Goal: Navigation & Orientation: Understand site structure

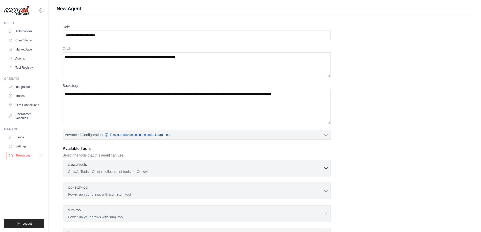
click at [36, 156] on button "Resources" at bounding box center [26, 156] width 38 height 8
click at [29, 88] on link "Integrations" at bounding box center [26, 87] width 38 height 8
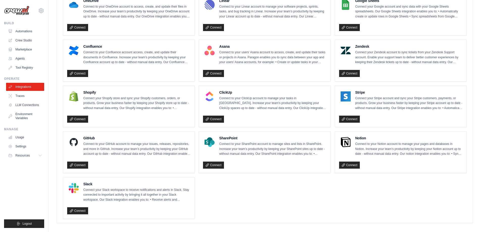
scroll to position [301, 0]
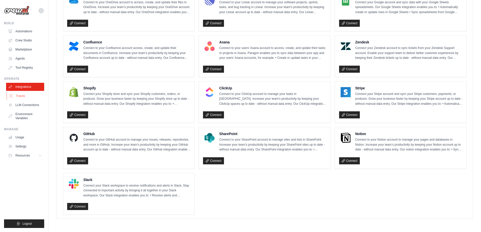
click at [33, 96] on link "Traces" at bounding box center [26, 96] width 38 height 8
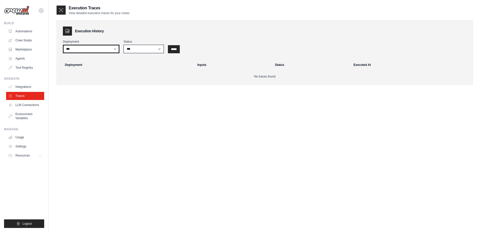
click at [114, 47] on select "***" at bounding box center [91, 49] width 57 height 9
click at [139, 51] on select "*** ********* ******* *****" at bounding box center [144, 49] width 40 height 9
click at [113, 48] on select "***" at bounding box center [91, 49] width 57 height 9
click at [140, 49] on select "*** ********* ******* *****" at bounding box center [144, 49] width 40 height 9
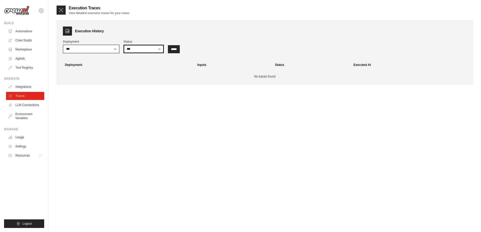
click at [140, 49] on select "*** ********* ******* *****" at bounding box center [144, 49] width 40 height 9
click at [31, 106] on link "LLM Connections" at bounding box center [26, 105] width 38 height 8
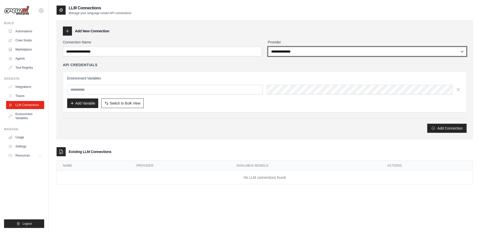
click at [302, 52] on select "**********" at bounding box center [367, 52] width 199 height 10
click at [301, 51] on select "**********" at bounding box center [367, 52] width 199 height 10
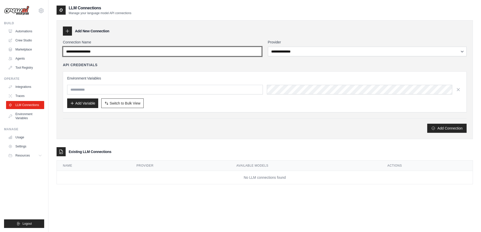
click at [231, 54] on input "Connection Name" at bounding box center [162, 52] width 199 height 10
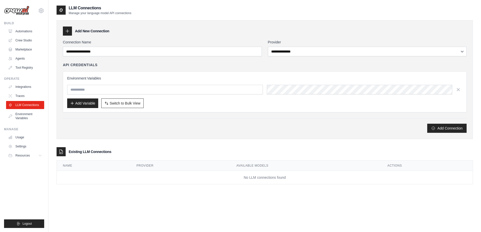
click at [226, 67] on div "API Credentials" at bounding box center [265, 64] width 404 height 5
click at [285, 103] on div "Add Variable Switch to Bulk View Switch to Table View" at bounding box center [264, 104] width 395 height 10
click at [32, 112] on link "Environment Variables" at bounding box center [26, 116] width 38 height 12
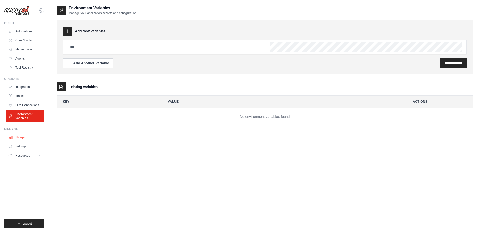
click at [32, 138] on link "Usage" at bounding box center [26, 137] width 38 height 8
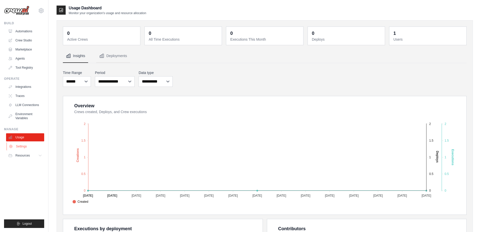
click at [31, 144] on link "Settings" at bounding box center [26, 146] width 38 height 8
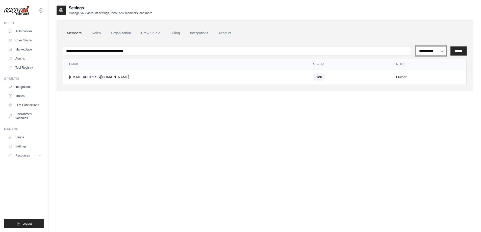
click at [436, 53] on select "**********" at bounding box center [431, 51] width 31 height 10
click at [303, 37] on ul "Members Roles Organization Crew Studio Billing Integrations Account" at bounding box center [265, 34] width 404 height 14
click at [97, 35] on link "Roles" at bounding box center [96, 34] width 17 height 14
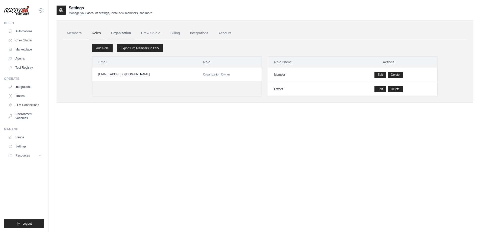
click at [119, 32] on link "Organization" at bounding box center [121, 34] width 28 height 14
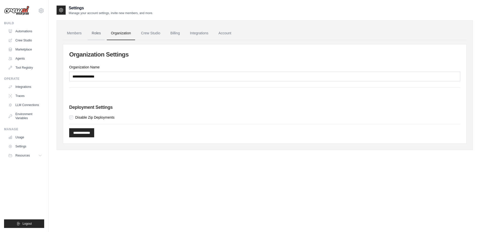
click at [91, 32] on link "Roles" at bounding box center [96, 34] width 17 height 14
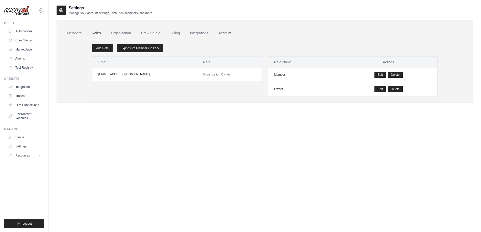
click at [225, 33] on link "Account" at bounding box center [224, 34] width 21 height 14
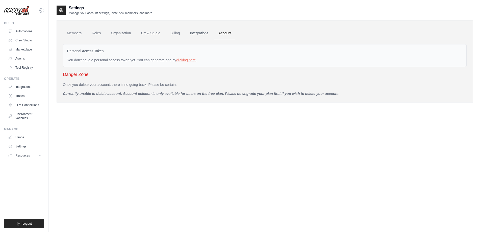
click at [198, 33] on link "Integrations" at bounding box center [199, 34] width 27 height 14
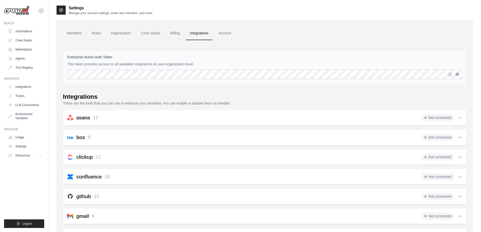
click at [459, 75] on icon "button" at bounding box center [457, 74] width 4 height 4
click at [225, 30] on link "Account" at bounding box center [224, 34] width 21 height 14
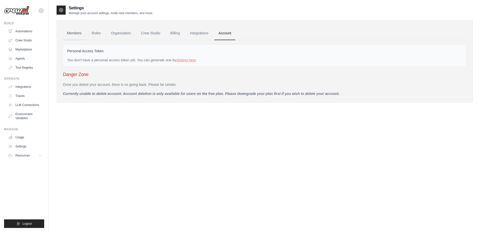
click at [78, 33] on link "Members" at bounding box center [74, 34] width 23 height 14
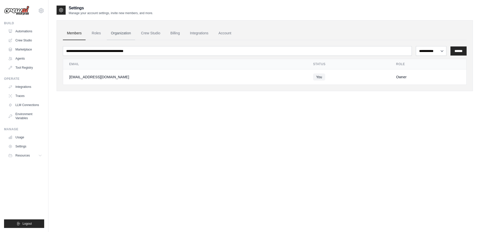
click at [121, 33] on link "Organization" at bounding box center [121, 34] width 28 height 14
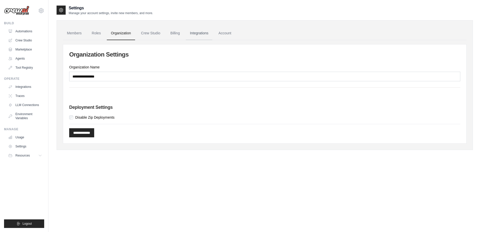
click at [200, 32] on link "Integrations" at bounding box center [199, 34] width 27 height 14
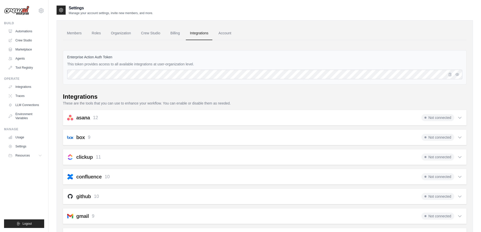
click at [174, 32] on link "Billing" at bounding box center [174, 34] width 17 height 14
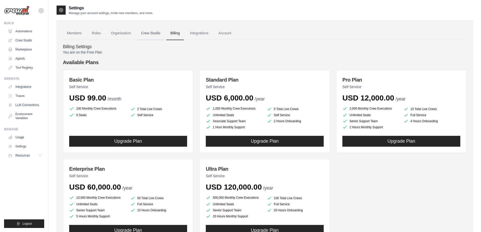
click at [153, 36] on link "Crew Studio" at bounding box center [150, 34] width 27 height 14
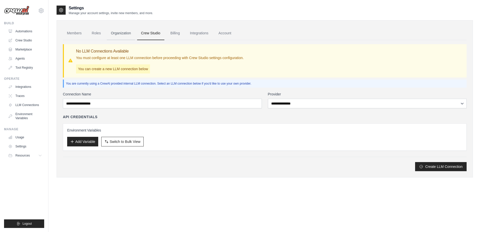
click at [125, 34] on link "Organization" at bounding box center [121, 34] width 28 height 14
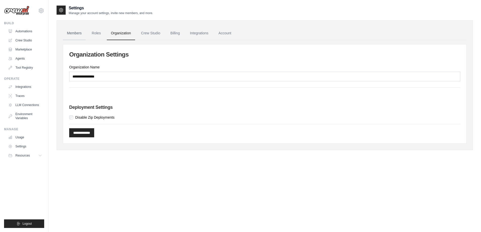
click at [76, 34] on link "Members" at bounding box center [74, 34] width 23 height 14
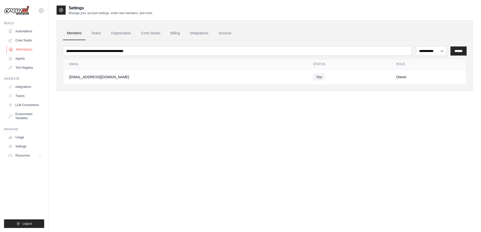
click at [37, 49] on link "Marketplace" at bounding box center [26, 49] width 38 height 8
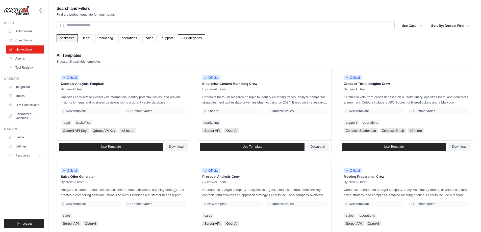
click at [75, 40] on link "backoffice" at bounding box center [67, 38] width 21 height 8
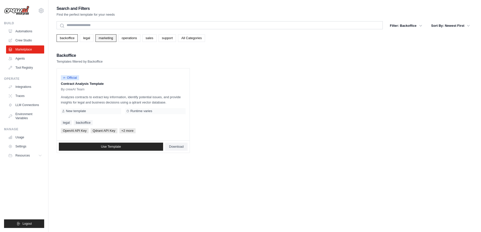
click at [102, 40] on link "marketing" at bounding box center [105, 38] width 21 height 8
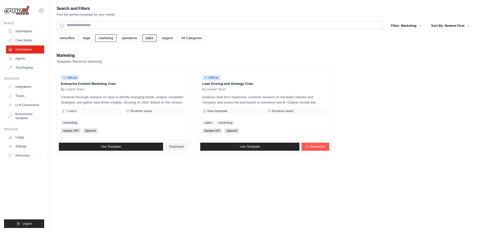
click at [148, 36] on link "sales" at bounding box center [149, 38] width 14 height 8
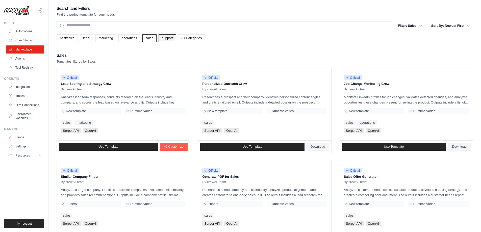
click at [174, 39] on link "support" at bounding box center [167, 38] width 17 height 8
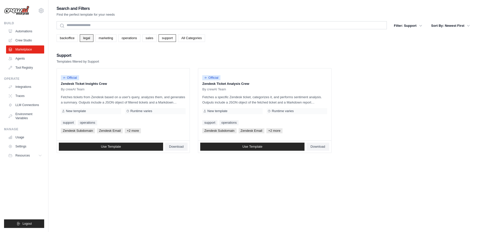
click at [81, 39] on link "legal" at bounding box center [86, 38] width 13 height 8
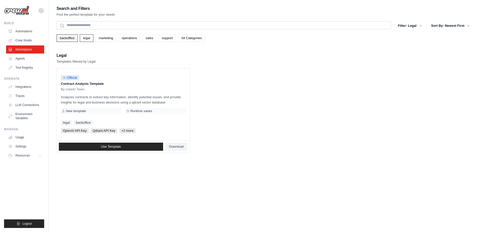
click at [72, 37] on link "backoffice" at bounding box center [67, 38] width 21 height 8
click at [190, 40] on link "All Categories" at bounding box center [191, 38] width 27 height 8
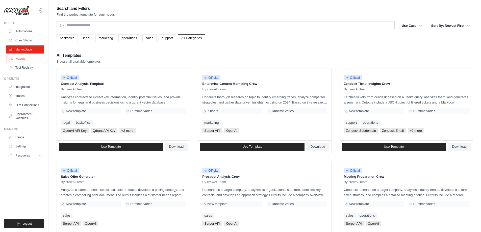
click at [21, 58] on link "Agents" at bounding box center [26, 59] width 38 height 8
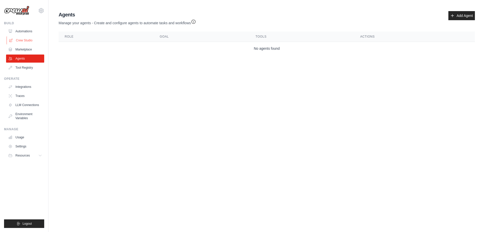
click at [24, 40] on link "Crew Studio" at bounding box center [26, 40] width 38 height 8
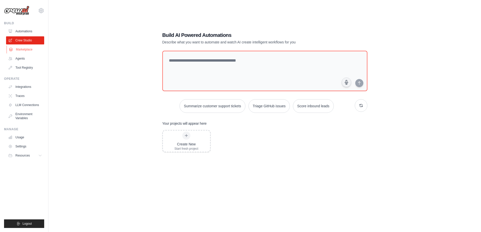
click at [26, 52] on link "Marketplace" at bounding box center [26, 49] width 38 height 8
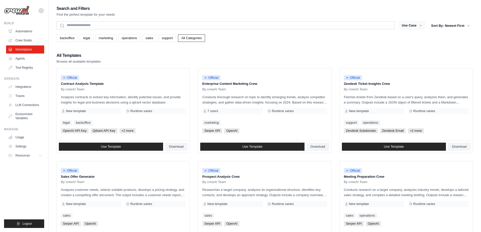
click at [409, 27] on button "Use Case" at bounding box center [412, 25] width 27 height 9
click at [423, 23] on icon "button" at bounding box center [420, 25] width 5 height 5
drag, startPoint x: 415, startPoint y: 42, endPoint x: 401, endPoint y: 43, distance: 13.9
click at [415, 42] on div "backoffice legal marketing operations sales support All Categories" at bounding box center [265, 38] width 416 height 8
click at [34, 32] on link "Automations" at bounding box center [26, 31] width 38 height 8
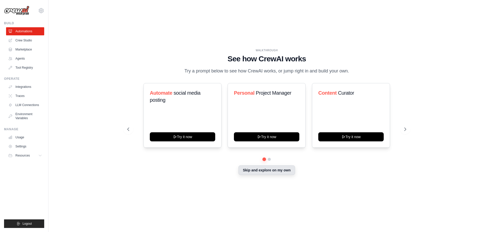
click at [273, 174] on button "Skip and explore on my own" at bounding box center [266, 170] width 56 height 10
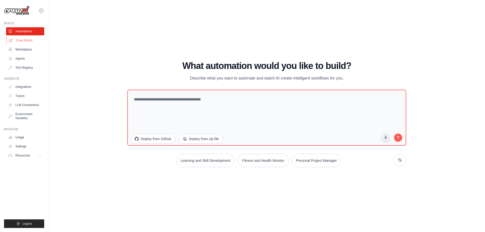
click at [28, 41] on link "Crew Studio" at bounding box center [26, 40] width 38 height 8
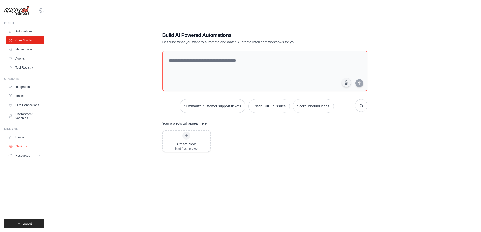
click at [24, 150] on link "Settings" at bounding box center [26, 146] width 38 height 8
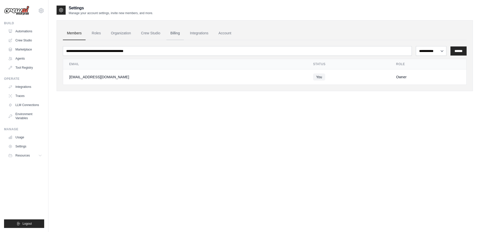
click at [176, 37] on link "Billing" at bounding box center [174, 34] width 17 height 14
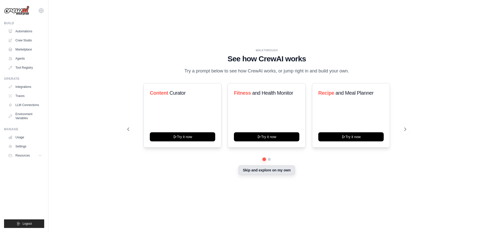
click at [252, 172] on button "Skip and explore on my own" at bounding box center [266, 170] width 56 height 10
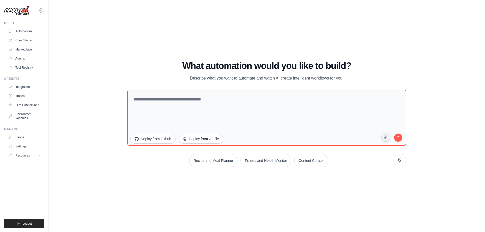
click at [60, 56] on div "WALKTHROUGH See how CrewAI works Try a prompt below to see how CrewAI works, or…" at bounding box center [267, 116] width 420 height 222
click at [32, 32] on link "Automations" at bounding box center [26, 31] width 38 height 8
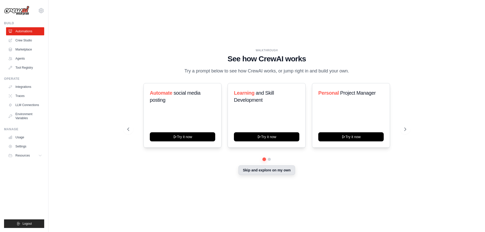
click at [255, 170] on button "Skip and explore on my own" at bounding box center [266, 170] width 56 height 10
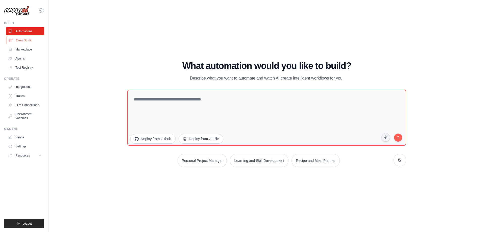
click at [29, 40] on link "Crew Studio" at bounding box center [26, 40] width 38 height 8
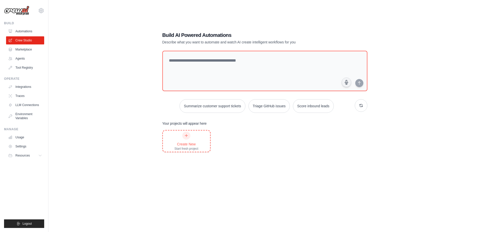
click at [188, 143] on div "Create New" at bounding box center [187, 144] width 24 height 5
click at [30, 59] on link "Agents" at bounding box center [26, 59] width 38 height 8
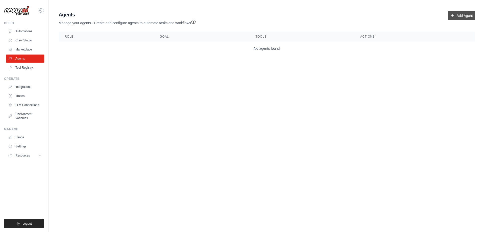
click at [456, 15] on link "Add Agent" at bounding box center [461, 15] width 27 height 9
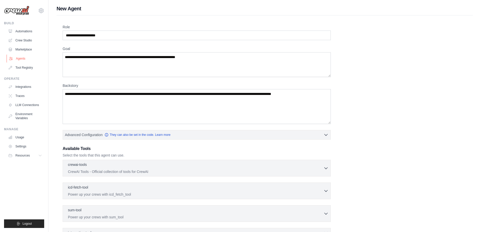
click at [24, 59] on link "Agents" at bounding box center [26, 59] width 38 height 8
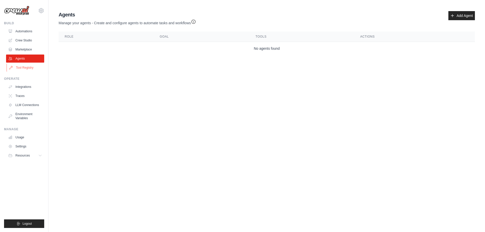
click at [30, 68] on link "Tool Registry" at bounding box center [26, 68] width 38 height 8
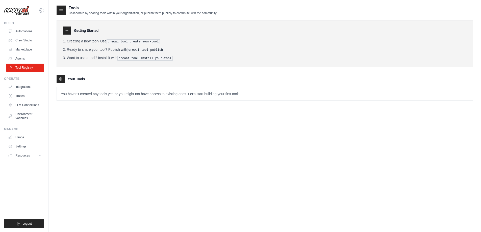
click at [67, 30] on icon at bounding box center [67, 31] width 4 height 4
click at [72, 93] on p "You haven't created any tools yet, or you might not have access to existing one…" at bounding box center [265, 93] width 416 height 13
click at [62, 8] on icon at bounding box center [61, 10] width 5 height 5
click at [70, 31] on div at bounding box center [67, 31] width 8 height 8
click at [36, 31] on link "Automations" at bounding box center [26, 31] width 38 height 8
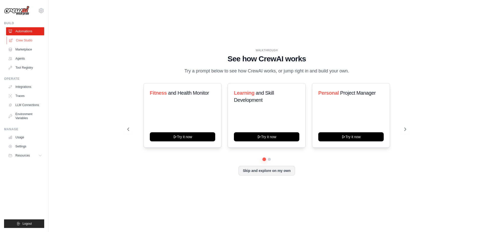
click at [33, 39] on link "Crew Studio" at bounding box center [26, 40] width 38 height 8
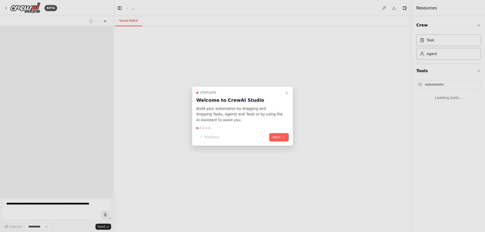
select select "****"
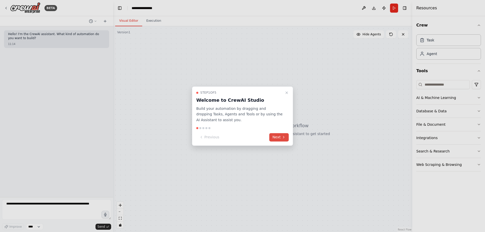
click at [283, 137] on icon at bounding box center [284, 137] width 4 height 4
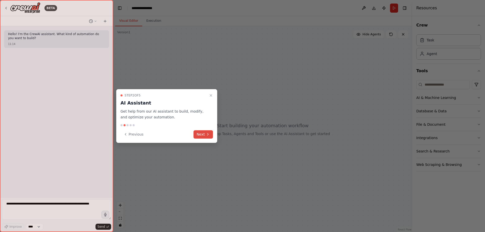
click at [207, 134] on icon at bounding box center [208, 134] width 4 height 4
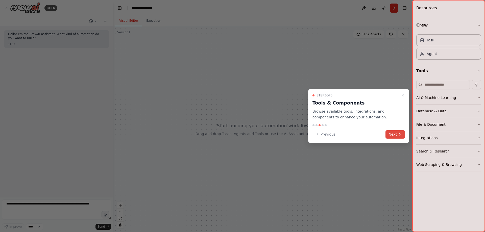
click at [390, 132] on button "Next" at bounding box center [394, 134] width 19 height 8
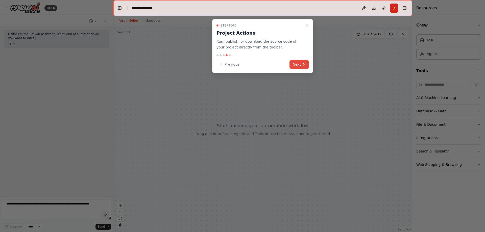
click at [298, 65] on button "Next" at bounding box center [298, 64] width 19 height 8
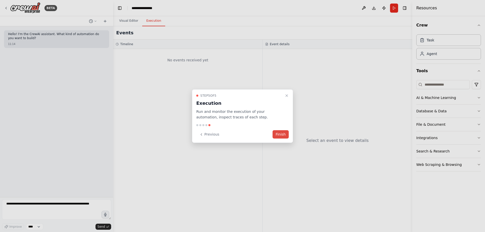
click at [281, 135] on button "Finish" at bounding box center [281, 134] width 16 height 8
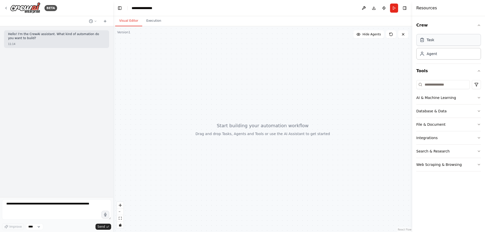
click at [430, 44] on div "Task" at bounding box center [448, 40] width 65 height 12
click at [432, 55] on div "Agent" at bounding box center [432, 53] width 10 height 5
click at [479, 95] on button "AI & Machine Learning" at bounding box center [448, 97] width 65 height 13
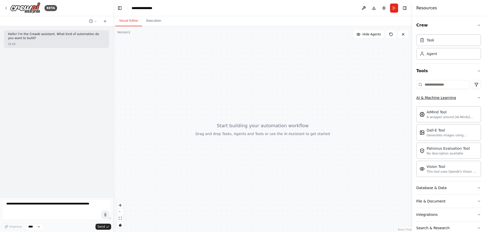
click at [477, 98] on icon "button" at bounding box center [479, 98] width 4 height 4
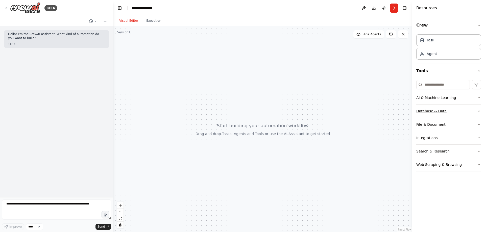
click at [450, 110] on button "Database & Data" at bounding box center [448, 111] width 65 height 13
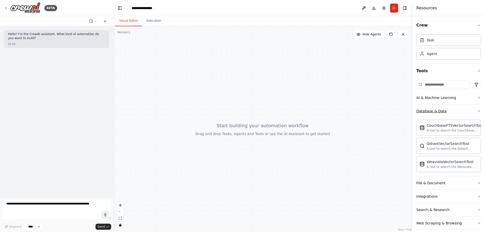
click at [450, 110] on button "Database & Data" at bounding box center [448, 111] width 65 height 13
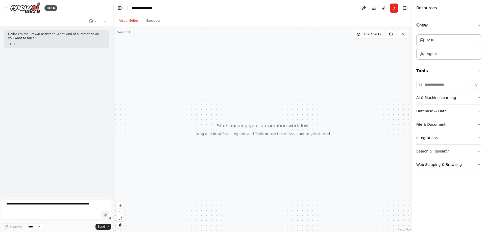
click at [452, 122] on button "File & Document" at bounding box center [448, 124] width 65 height 13
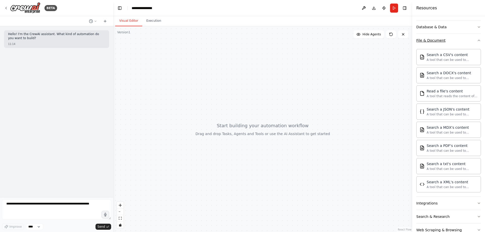
scroll to position [97, 0]
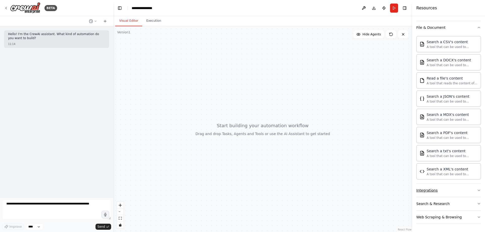
click at [454, 191] on button "Integrations" at bounding box center [448, 190] width 65 height 13
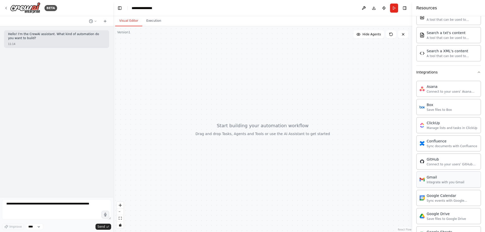
scroll to position [223, 0]
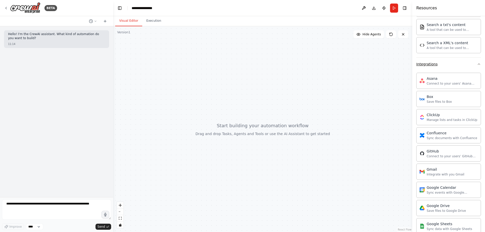
click at [460, 66] on button "Integrations" at bounding box center [448, 64] width 65 height 13
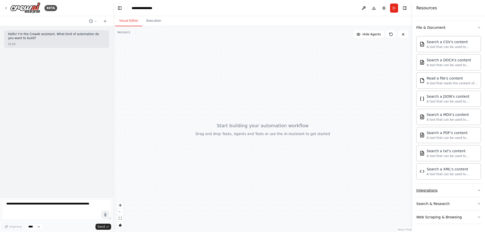
scroll to position [97, 0]
click at [459, 27] on button "File & Document" at bounding box center [448, 27] width 65 height 13
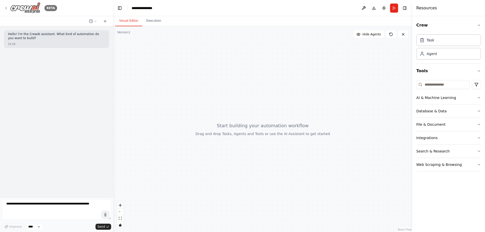
click at [13, 7] on img at bounding box center [25, 7] width 30 height 11
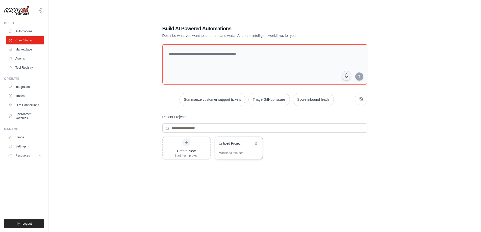
click at [234, 146] on div "Untitled Project" at bounding box center [236, 144] width 35 height 6
click at [124, 70] on div "Build AI Powered Automations Describe what you want to automate and watch AI cr…" at bounding box center [265, 121] width 416 height 232
click at [28, 58] on link "Agents" at bounding box center [26, 59] width 38 height 8
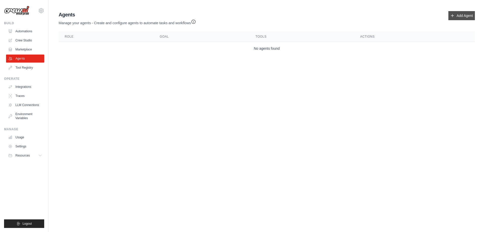
click at [454, 15] on icon at bounding box center [452, 16] width 4 height 4
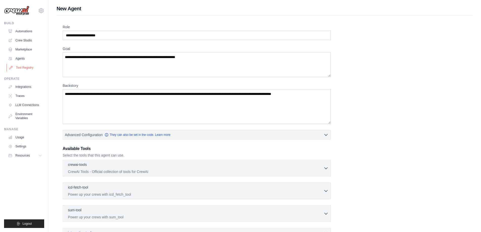
click at [23, 66] on link "Tool Registry" at bounding box center [26, 68] width 38 height 8
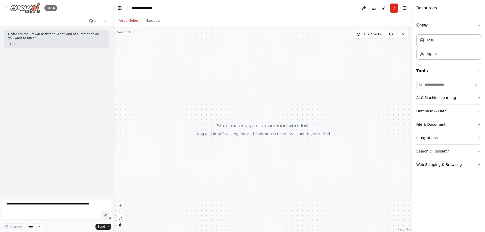
click at [10, 7] on img at bounding box center [25, 7] width 30 height 11
